Goal: Task Accomplishment & Management: Manage account settings

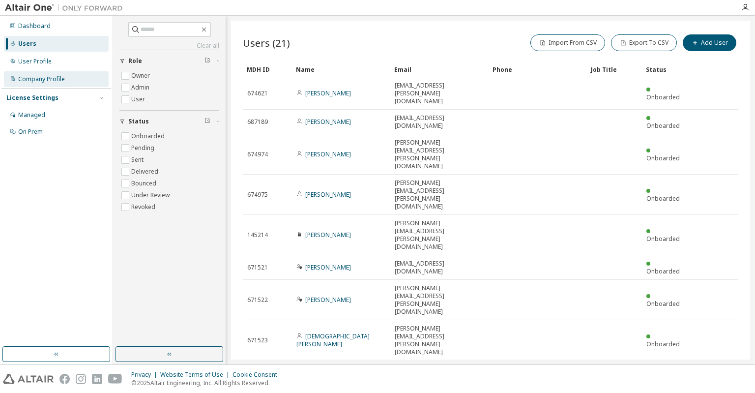
click at [42, 78] on div "Company Profile" at bounding box center [41, 79] width 47 height 8
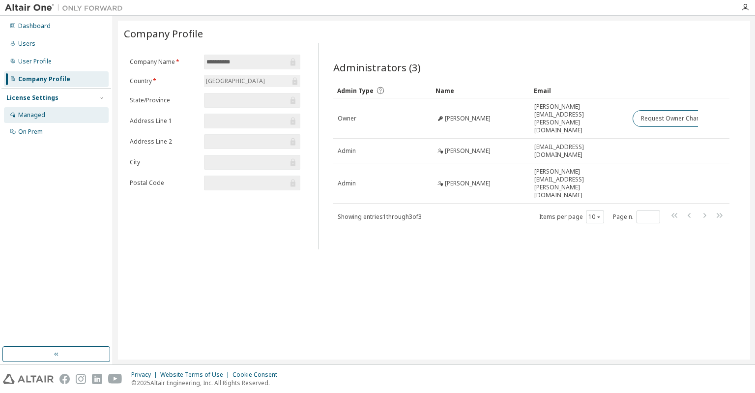
click at [38, 113] on div "Managed" at bounding box center [31, 115] width 27 height 8
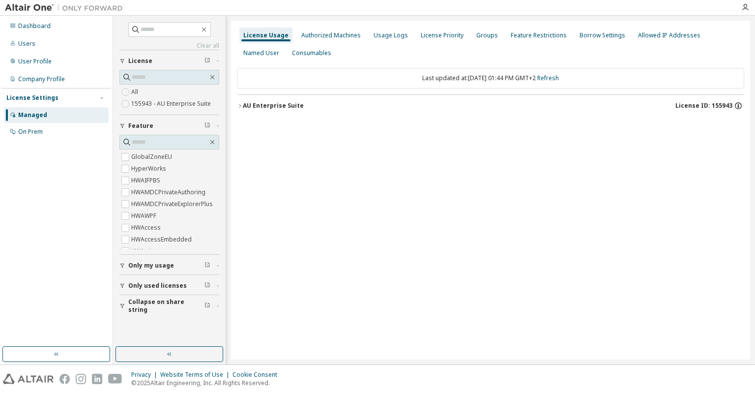
click at [738, 104] on icon "button" at bounding box center [738, 105] width 9 height 9
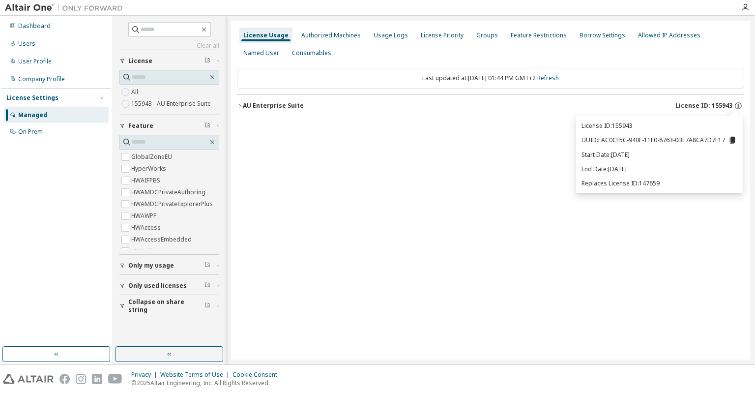
click at [91, 153] on div "Dashboard Users User Profile Company Profile License Settings Managed On Prem" at bounding box center [56, 181] width 110 height 328
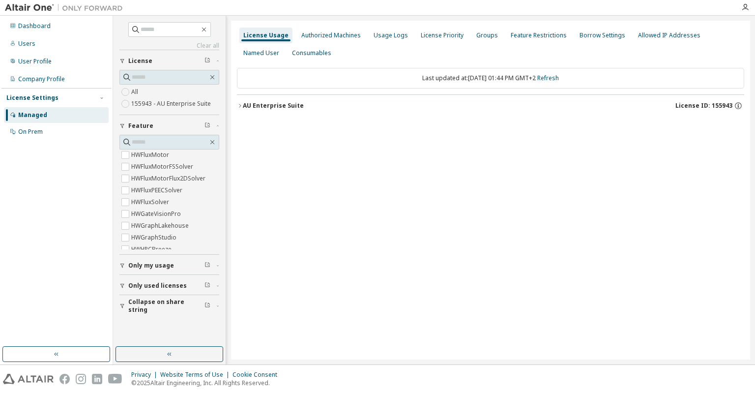
scroll to position [1086, 0]
click at [180, 144] on input "text" at bounding box center [170, 142] width 76 height 10
type input "*****"
click at [159, 155] on label "HyperWorks" at bounding box center [149, 157] width 37 height 12
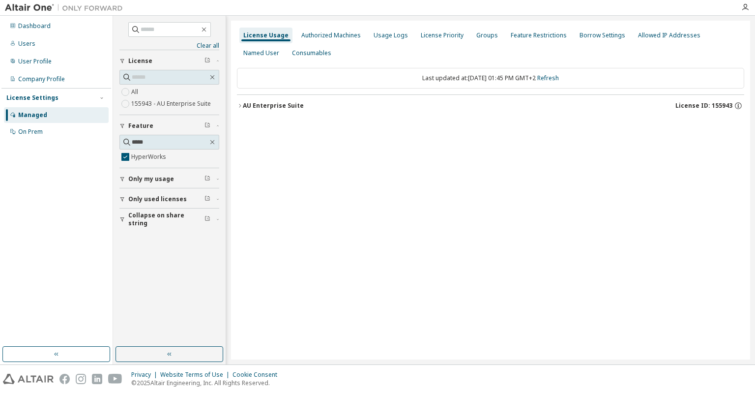
click at [240, 105] on icon "button" at bounding box center [240, 105] width 2 height 3
click at [737, 105] on icon "button" at bounding box center [738, 105] width 9 height 9
